Goal: Information Seeking & Learning: Learn about a topic

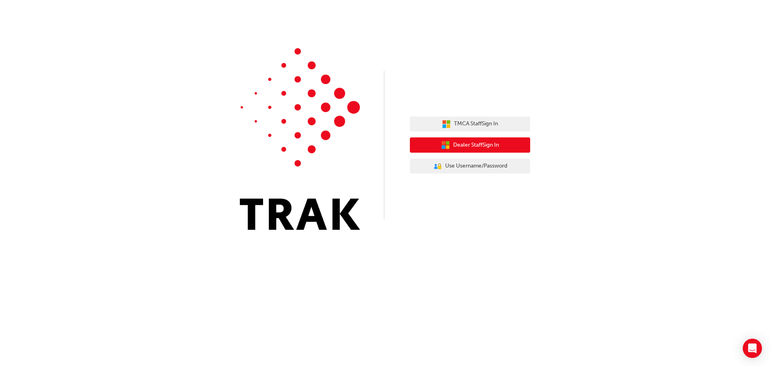
click at [501, 146] on button "Dealer Staff Sign In" at bounding box center [470, 144] width 120 height 15
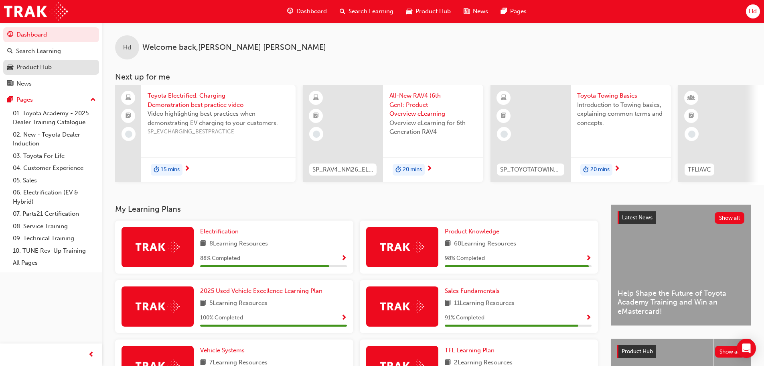
click at [35, 69] on div "Product Hub" at bounding box center [33, 67] width 35 height 9
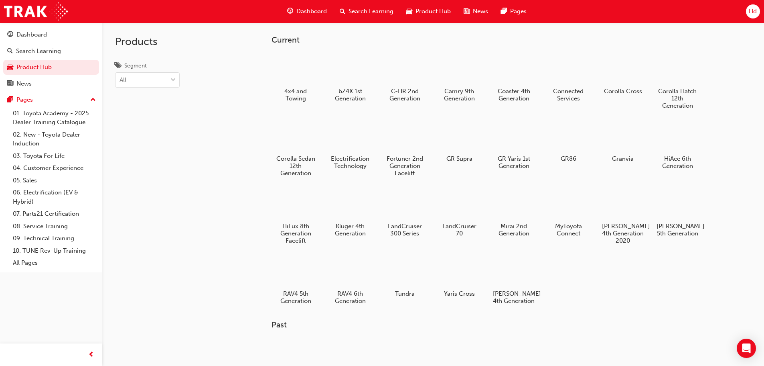
click at [365, 10] on span "Search Learning" at bounding box center [371, 11] width 45 height 9
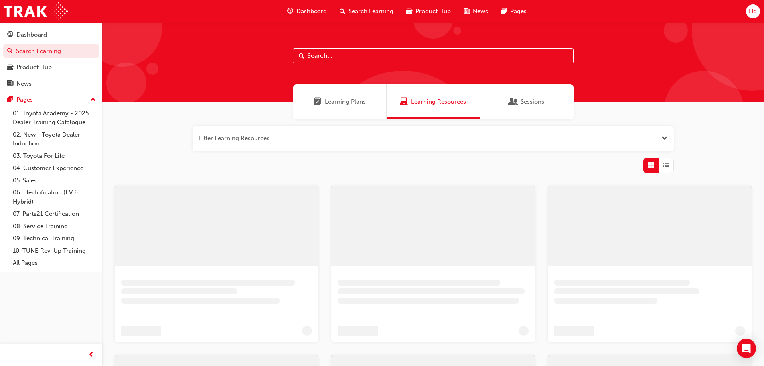
click at [349, 55] on input "text" at bounding box center [433, 55] width 281 height 15
type input "warranty"
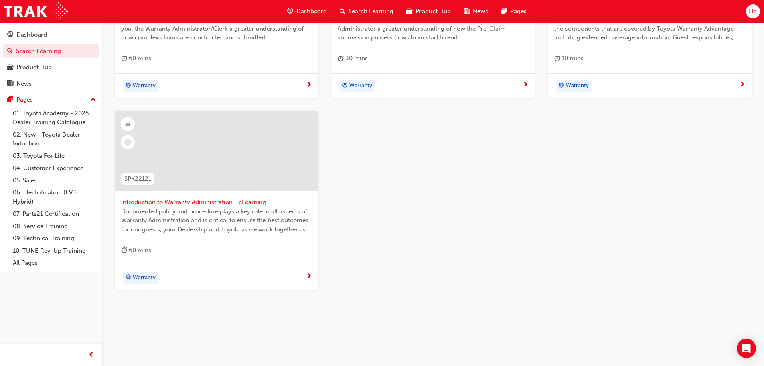
scroll to position [268, 0]
click at [525, 80] on span "next-icon" at bounding box center [526, 82] width 6 height 7
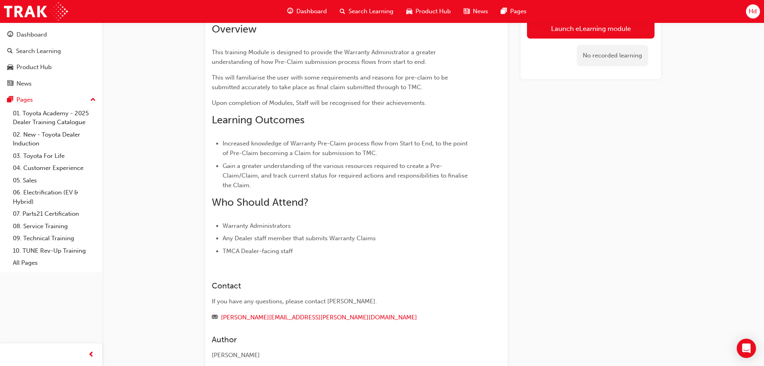
scroll to position [3, 0]
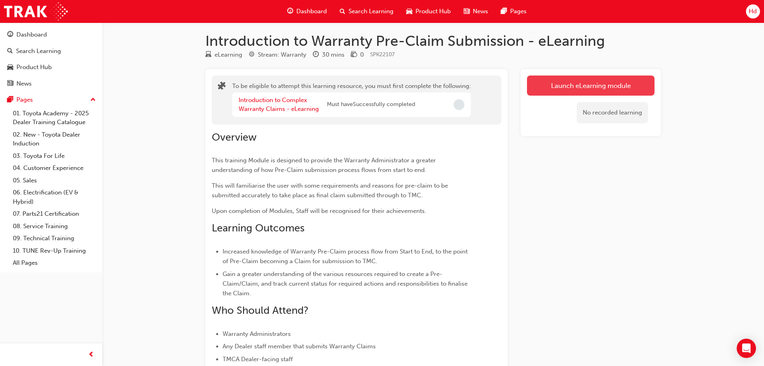
click at [575, 84] on button "Launch eLearning module" at bounding box center [591, 85] width 128 height 20
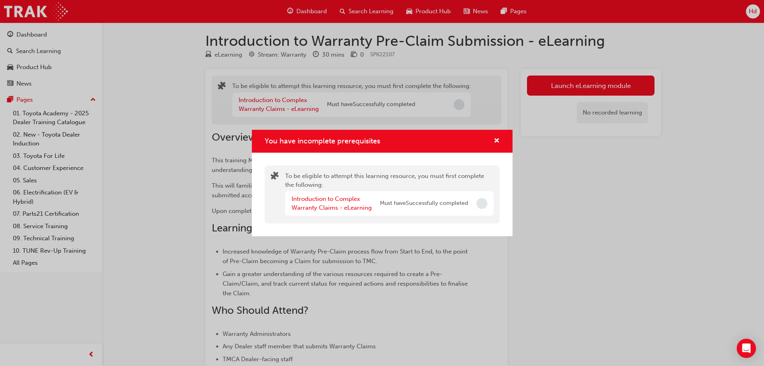
drag, startPoint x: 82, startPoint y: 70, endPoint x: 124, endPoint y: 58, distance: 43.9
click at [82, 70] on div "You have incomplete prerequisites To be eligible to attempt this learning resou…" at bounding box center [382, 183] width 764 height 366
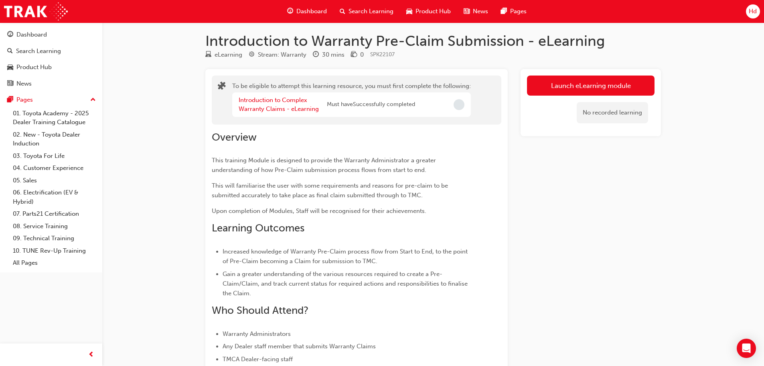
click at [124, 57] on div "Introduction to Warranty Pre-Claim Submission - eLearning eLearning Stream: War…" at bounding box center [382, 261] width 764 height 529
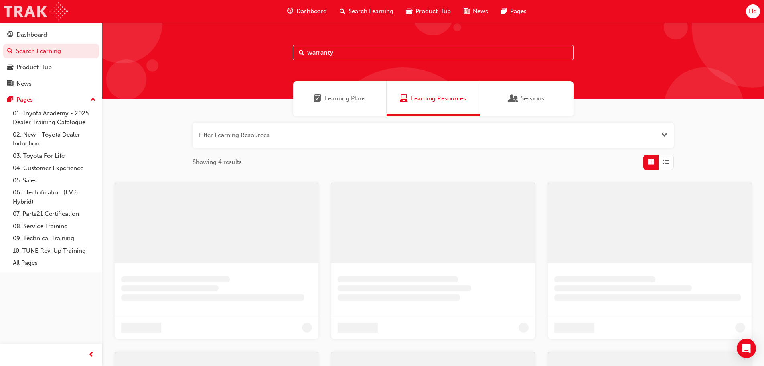
scroll to position [211, 0]
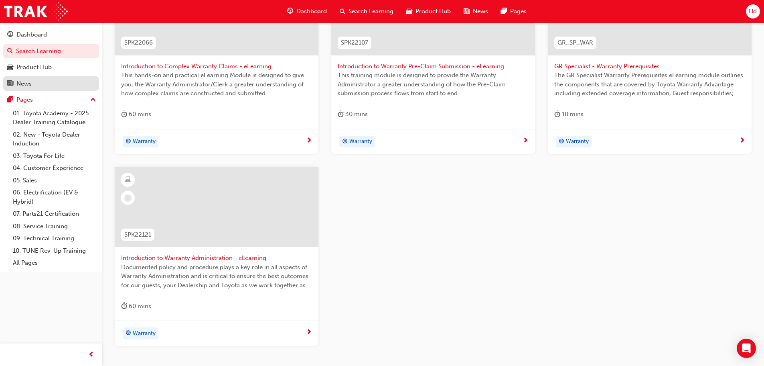
click at [41, 84] on div "News" at bounding box center [51, 84] width 88 height 10
